Goal: Transaction & Acquisition: Download file/media

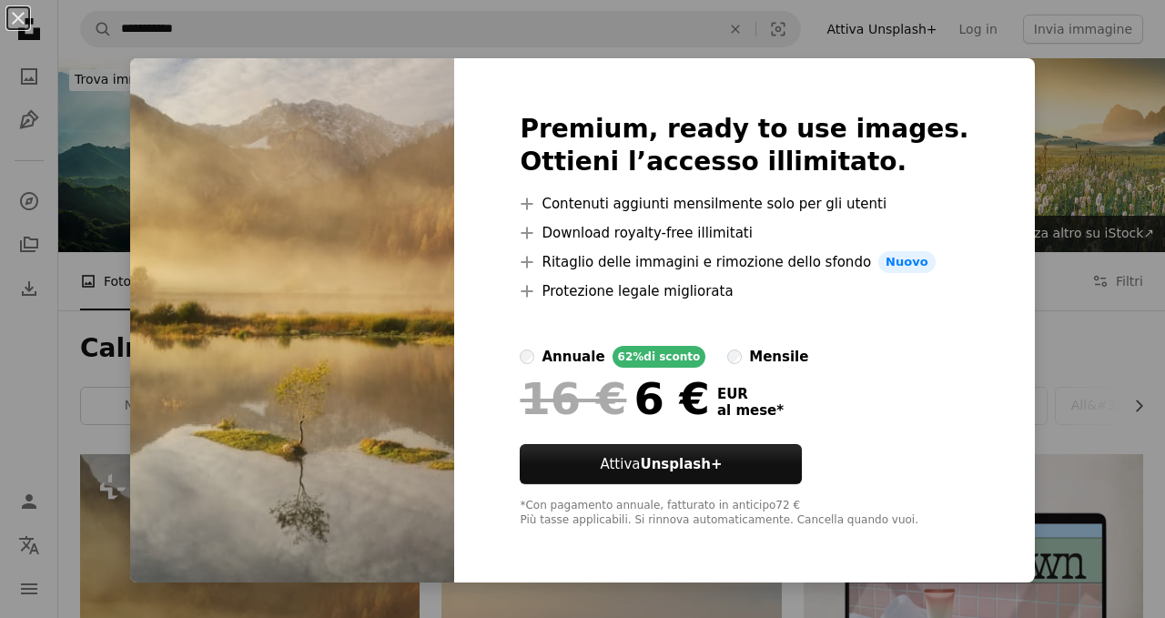
scroll to position [208, 0]
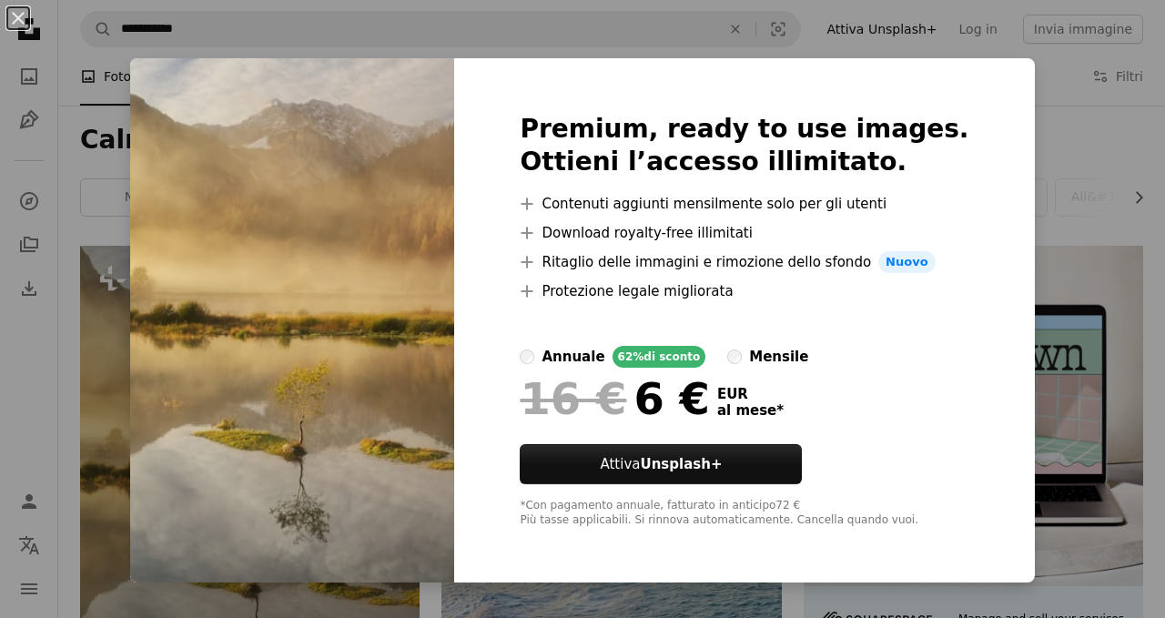
click at [962, 135] on div "Premium, ready to use images. Ottieni l’accesso illimitato. A plus sign Contenu…" at bounding box center [744, 320] width 580 height 524
click at [372, 283] on img at bounding box center [292, 320] width 324 height 524
click at [567, 352] on label "annuale 62% di sconto" at bounding box center [613, 357] width 186 height 22
click at [1071, 93] on div "An X shape Premium, ready to use images. Ottieni l’accesso illimitato. A plus s…" at bounding box center [582, 309] width 1165 height 618
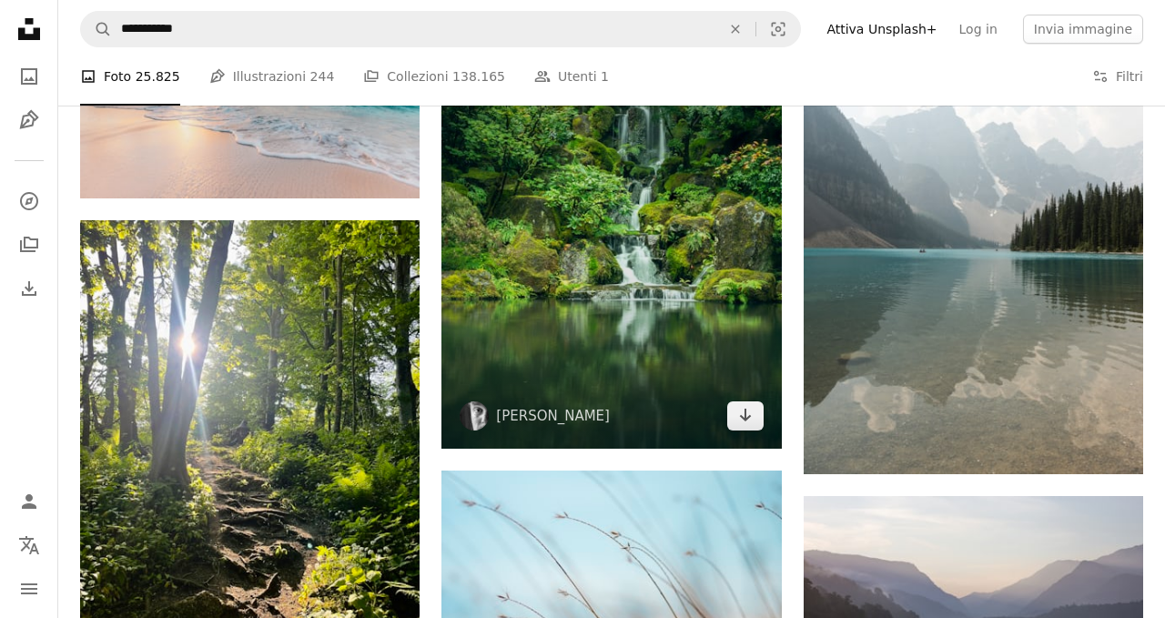
scroll to position [986, 0]
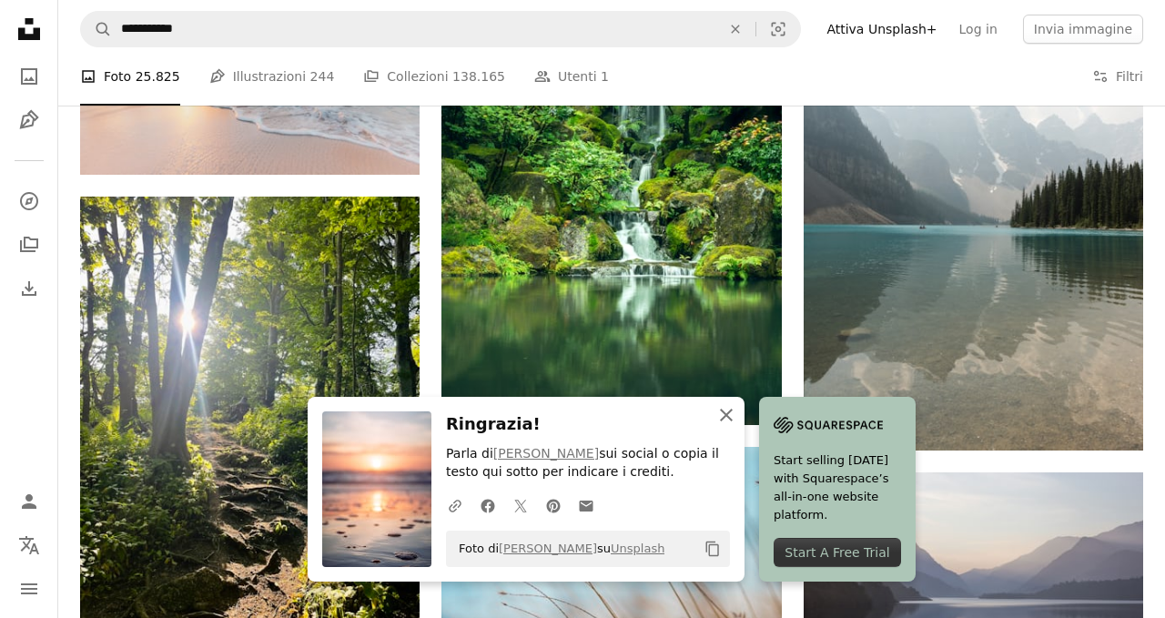
click at [737, 414] on icon "An X shape" at bounding box center [727, 415] width 22 height 22
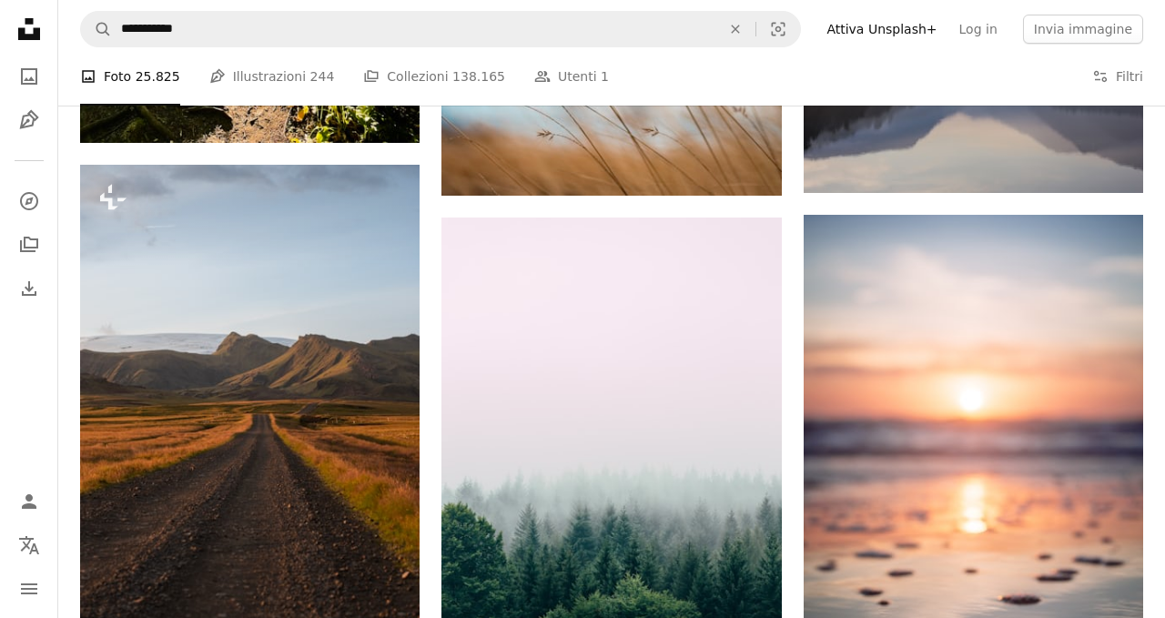
scroll to position [1487, 0]
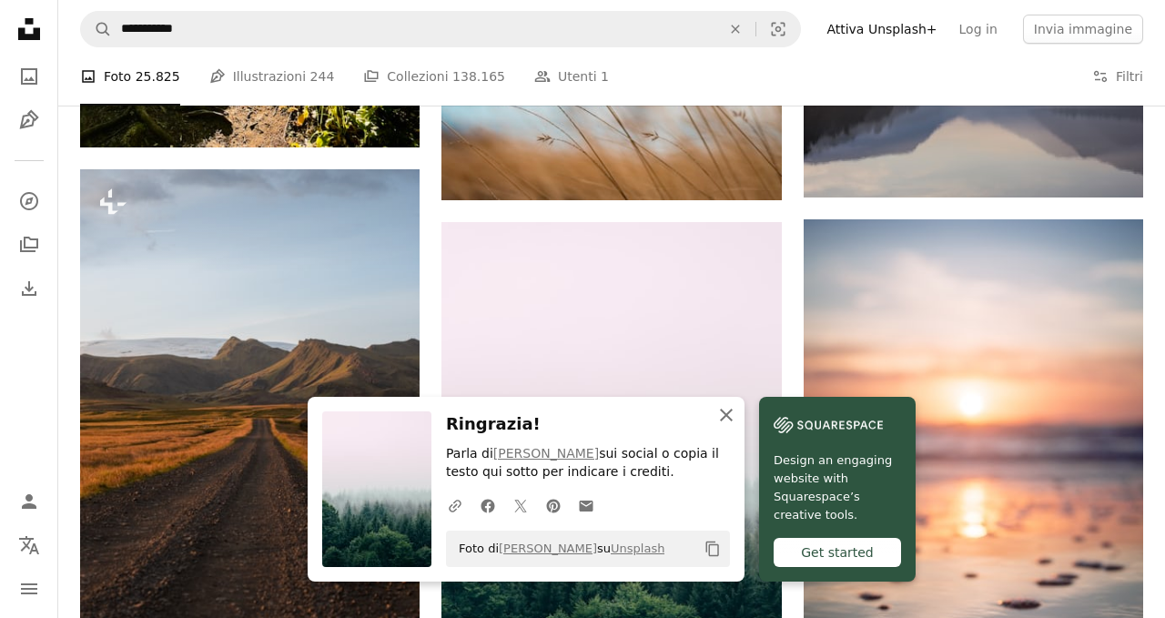
click at [733, 414] on icon "button" at bounding box center [726, 415] width 13 height 13
